Goal: Check status: Check status

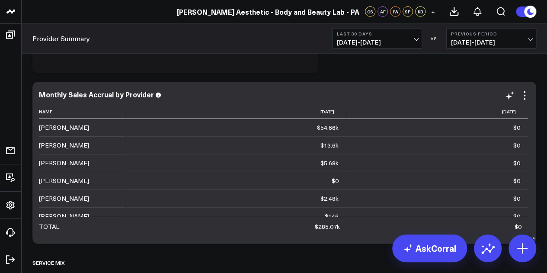
scroll to position [1030, 0]
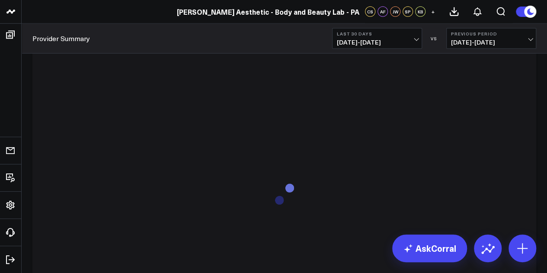
scroll to position [2834, 0]
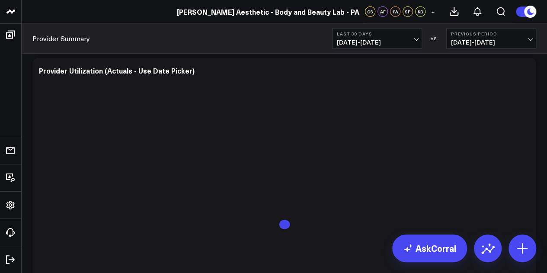
click at [414, 39] on span "[DATE] - [DATE]" at bounding box center [377, 42] width 80 height 7
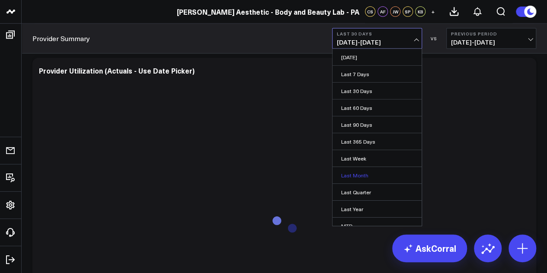
scroll to position [56, 0]
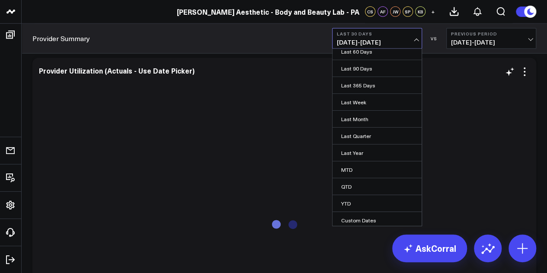
click at [445, 70] on div "Provider Utilization (Actuals - Use Date Picker)" at bounding box center [284, 71] width 490 height 8
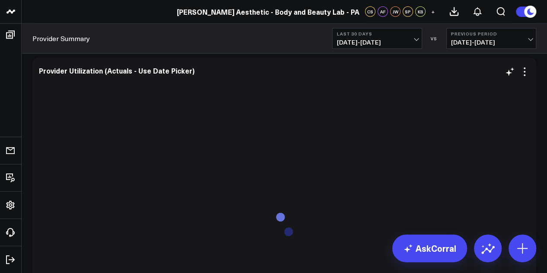
scroll to position [2827, 0]
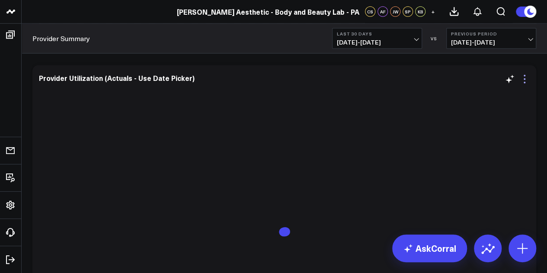
click at [523, 81] on icon at bounding box center [524, 79] width 10 height 10
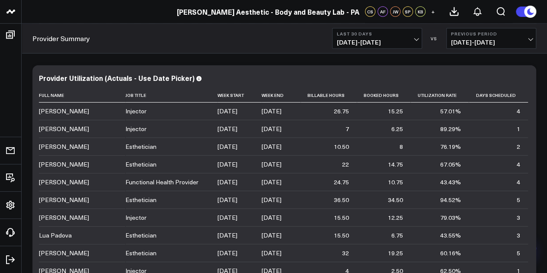
click at [191, 34] on div "Provider Summary Last 30 Days [DATE] - [DATE] VS Previous Period [DATE] - [DATE]" at bounding box center [284, 39] width 525 height 30
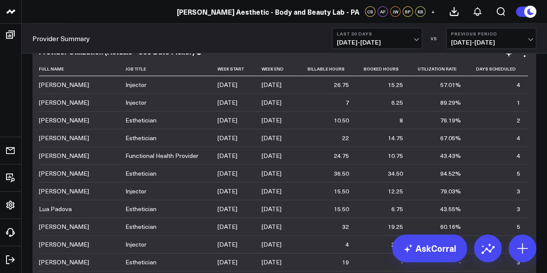
scroll to position [2816, 0]
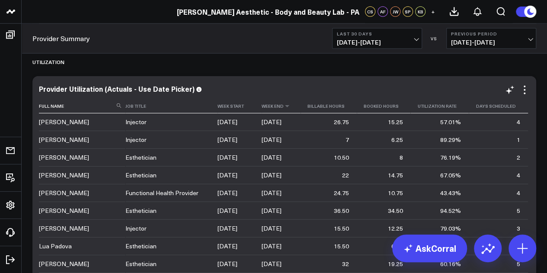
click at [272, 112] on th "Week End" at bounding box center [280, 106] width 39 height 14
click at [285, 108] on icon at bounding box center [286, 105] width 7 height 5
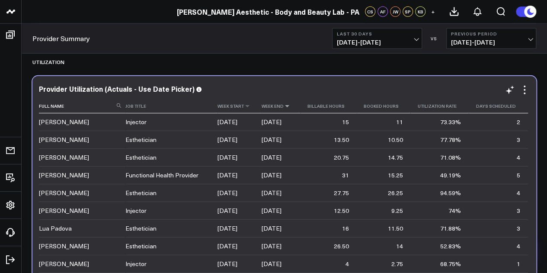
click at [240, 108] on th "Week Start" at bounding box center [239, 106] width 44 height 14
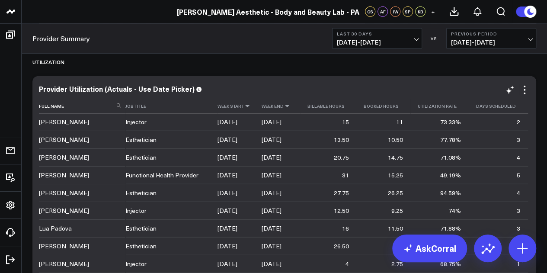
click at [246, 108] on icon at bounding box center [247, 105] width 7 height 5
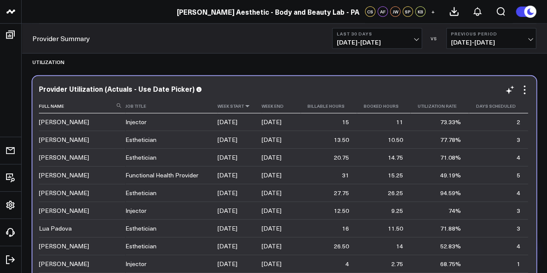
click at [245, 106] on icon at bounding box center [247, 105] width 7 height 5
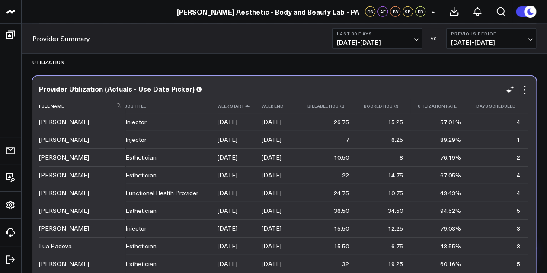
click at [245, 106] on icon at bounding box center [247, 105] width 7 height 5
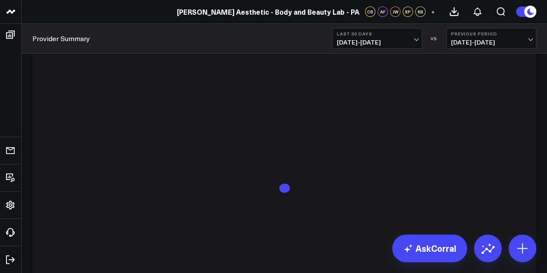
scroll to position [3177, 0]
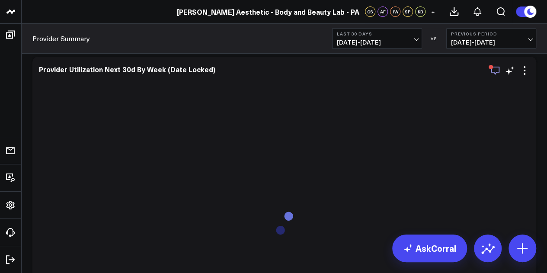
click at [493, 74] on icon "button" at bounding box center [495, 70] width 10 height 10
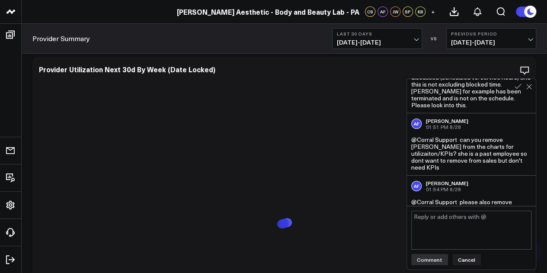
scroll to position [45, 0]
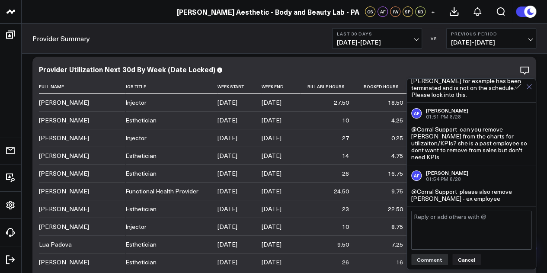
click at [529, 88] on icon at bounding box center [529, 87] width 6 height 6
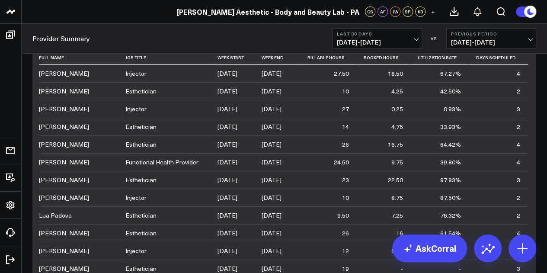
scroll to position [3205, 0]
